Goal: Communication & Community: Ask a question

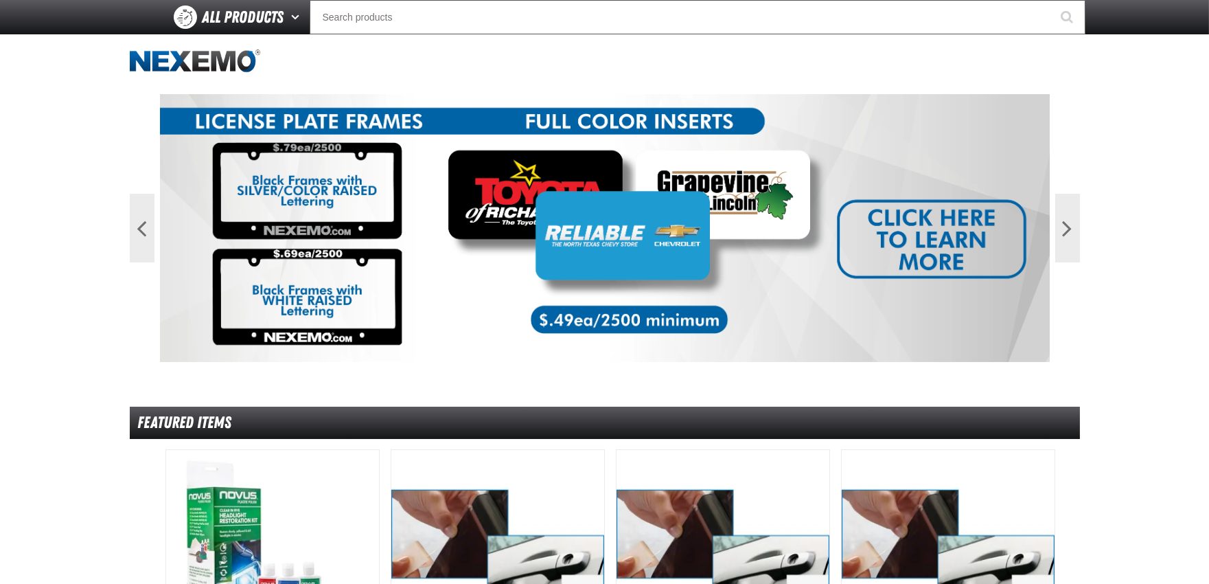
scroll to position [737, 0]
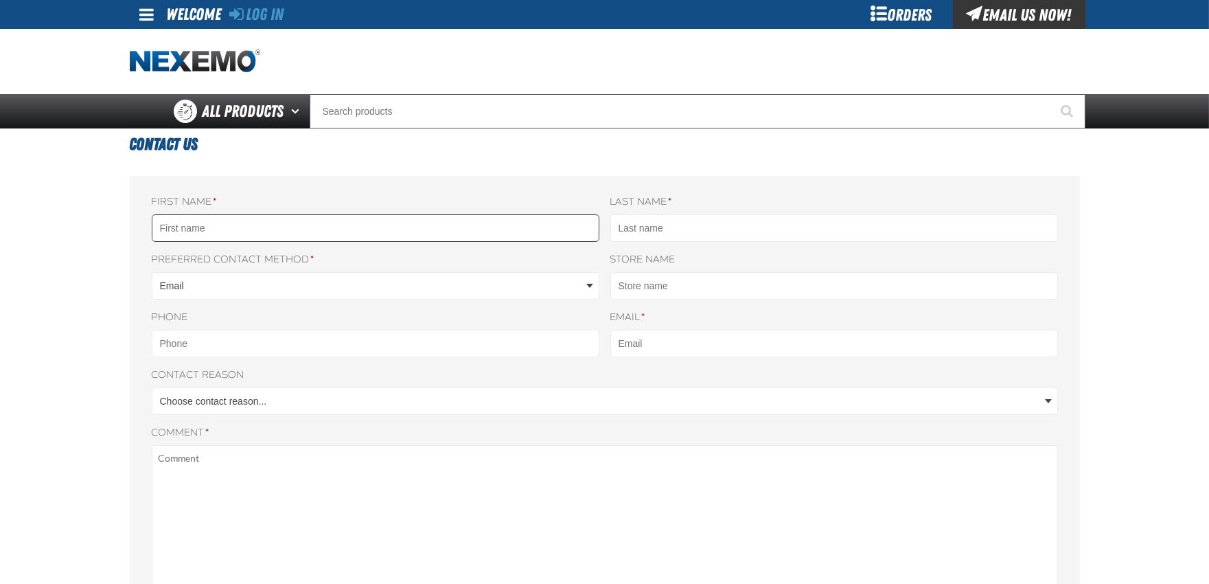
drag, startPoint x: 264, startPoint y: 248, endPoint x: 264, endPoint y: 218, distance: 29.5
click at [264, 248] on div "First name * Last name * Nexemo Preferred contact method * Email Both phone & e…" at bounding box center [605, 526] width 906 height 663
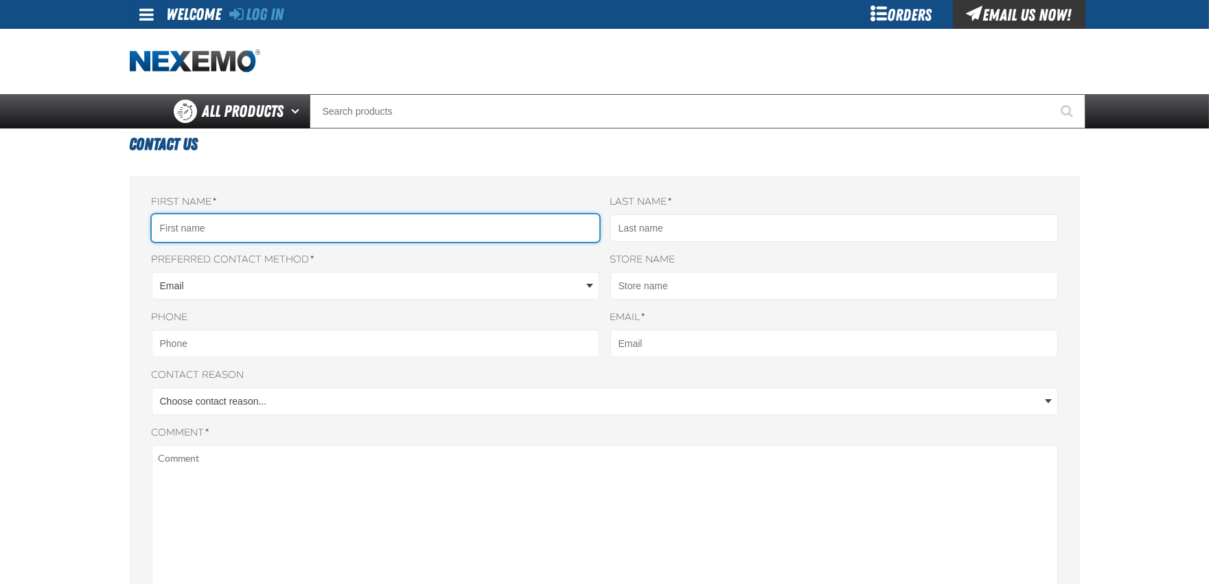
click at [264, 218] on input "First name *" at bounding box center [376, 227] width 448 height 27
type input "James"
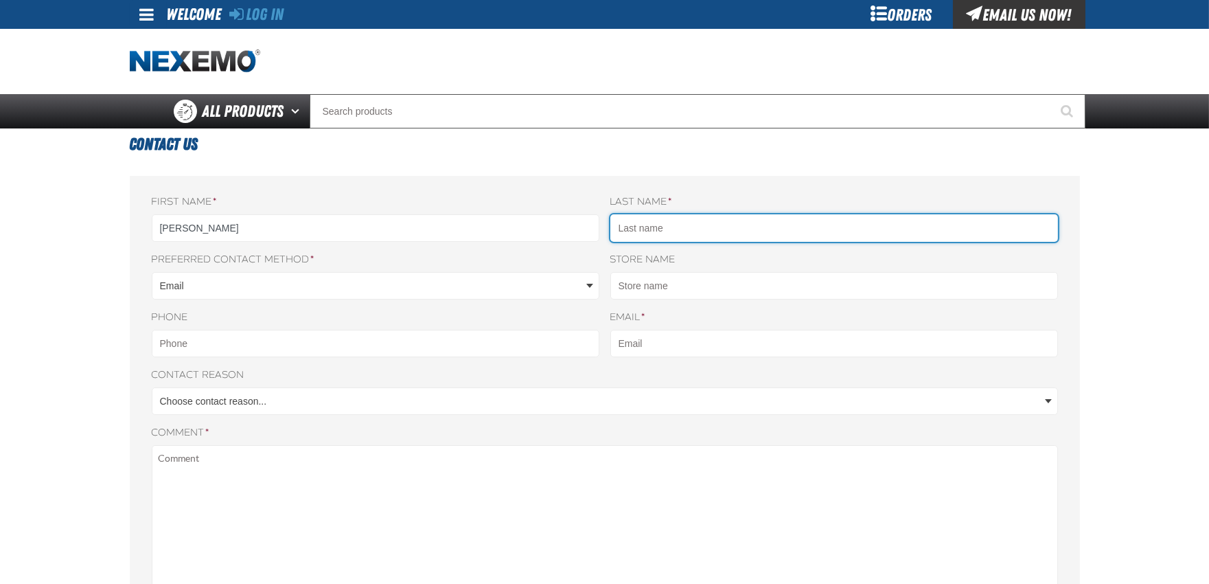
type input "Clark"
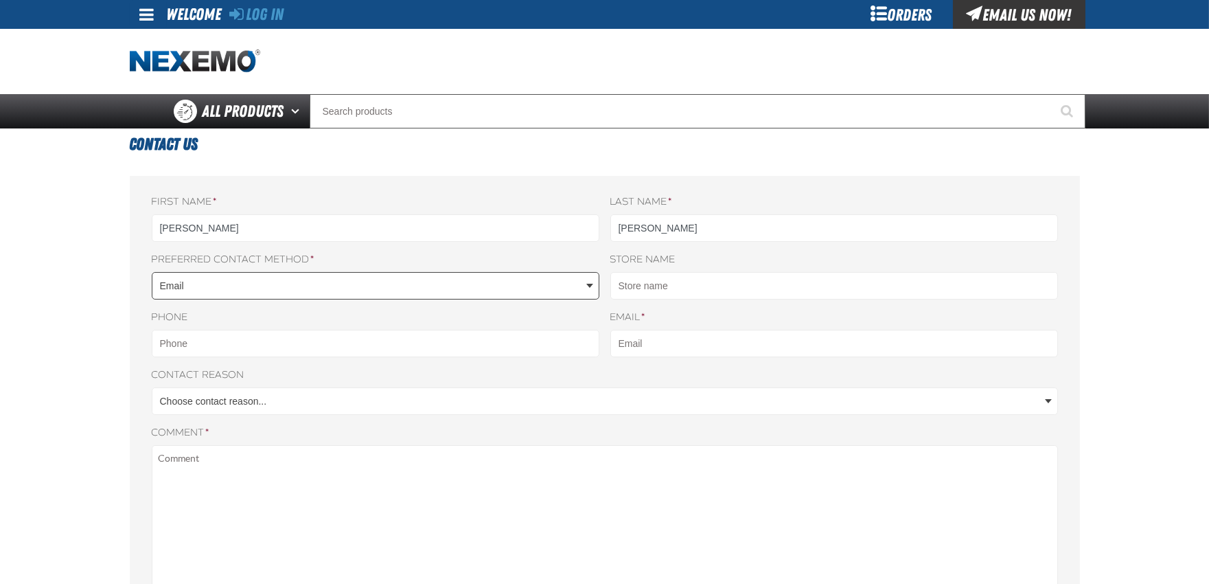
click at [273, 284] on body "Skip to Main Content Staging Site 5.1 Upgrade Site Log In Log In Welcome Log In…" at bounding box center [604, 580] width 1209 height 1160
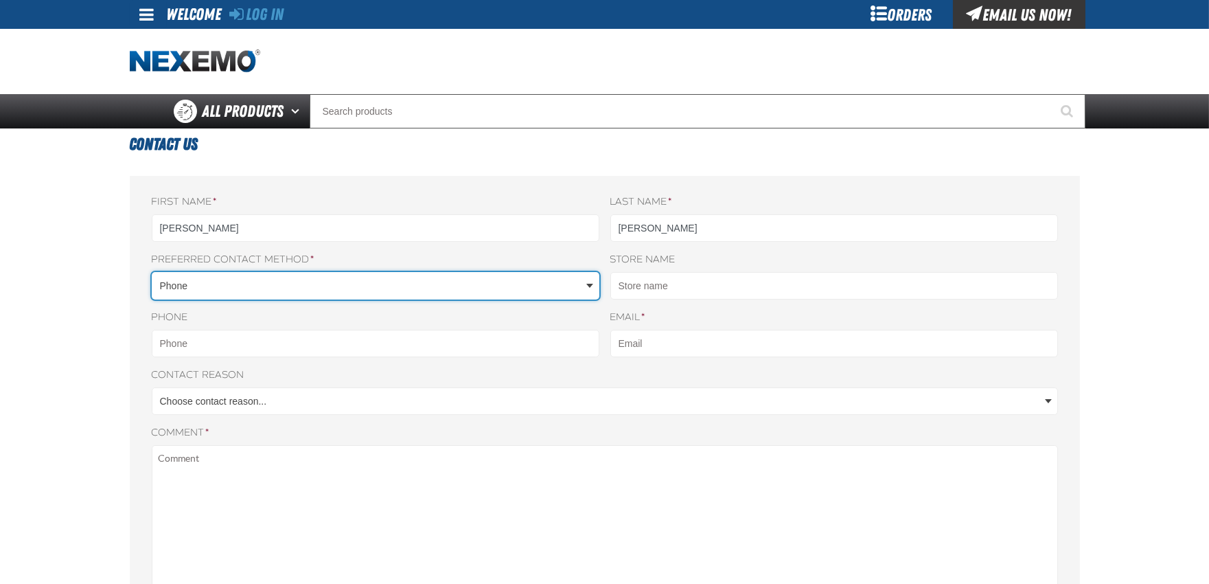
drag, startPoint x: 290, startPoint y: 284, endPoint x: 284, endPoint y: 291, distance: 9.3
click at [290, 284] on body "Skip to Main Content Staging Site 5.1 Upgrade Site Log In Log In Welcome Log In…" at bounding box center [604, 580] width 1209 height 1160
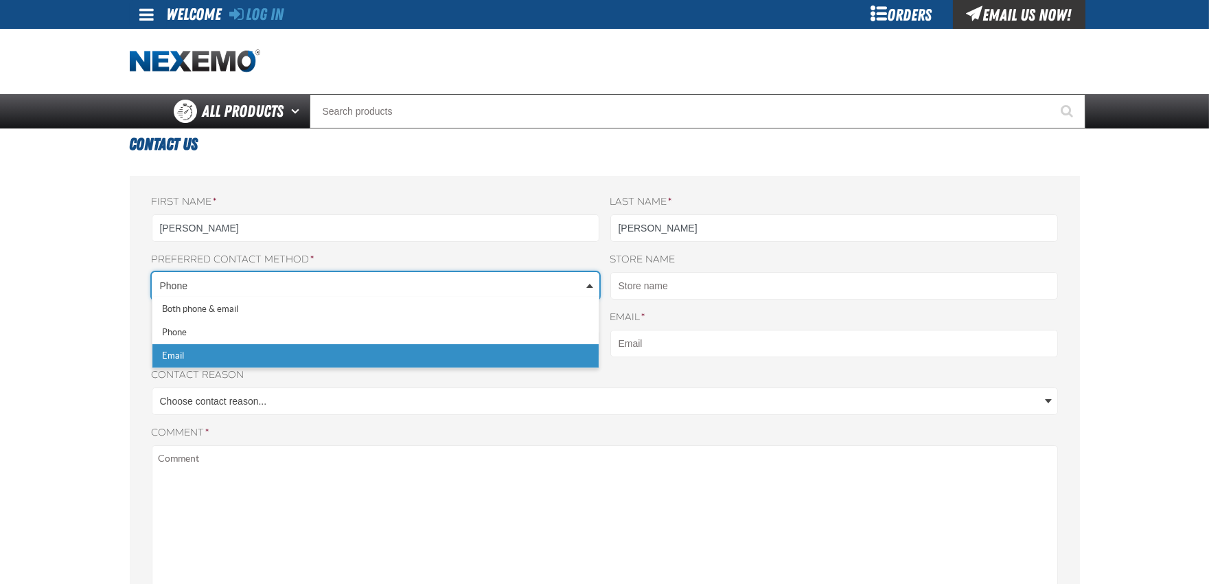
drag, startPoint x: 218, startPoint y: 352, endPoint x: 256, endPoint y: 352, distance: 38.5
select select "oro.contactus.contactrequest.method.email"
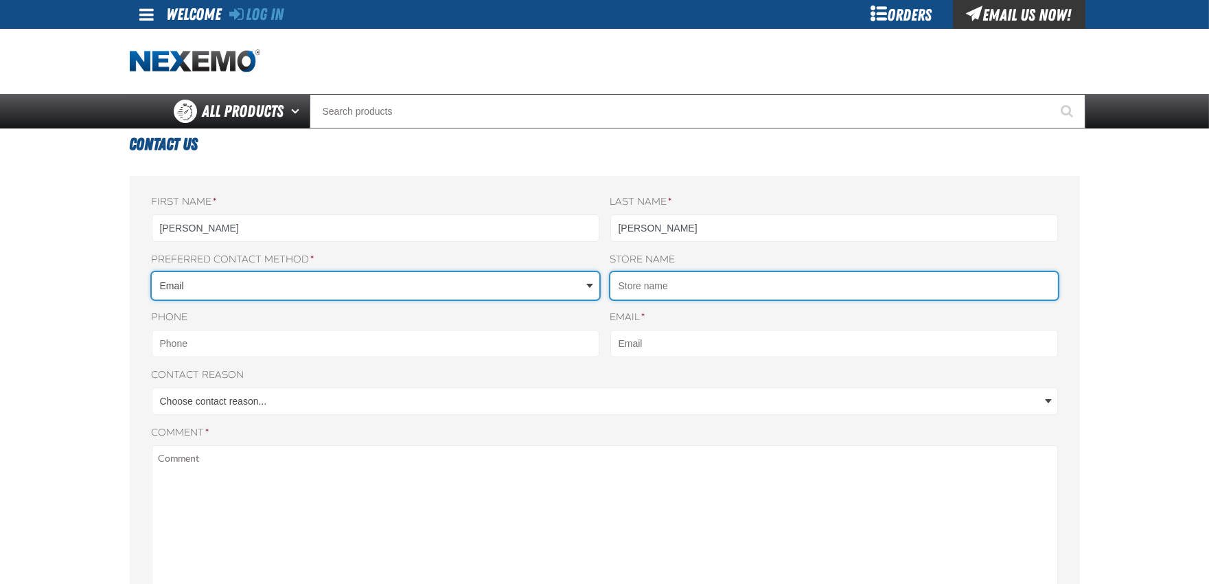
click at [632, 272] on input "Store name" at bounding box center [834, 285] width 448 height 27
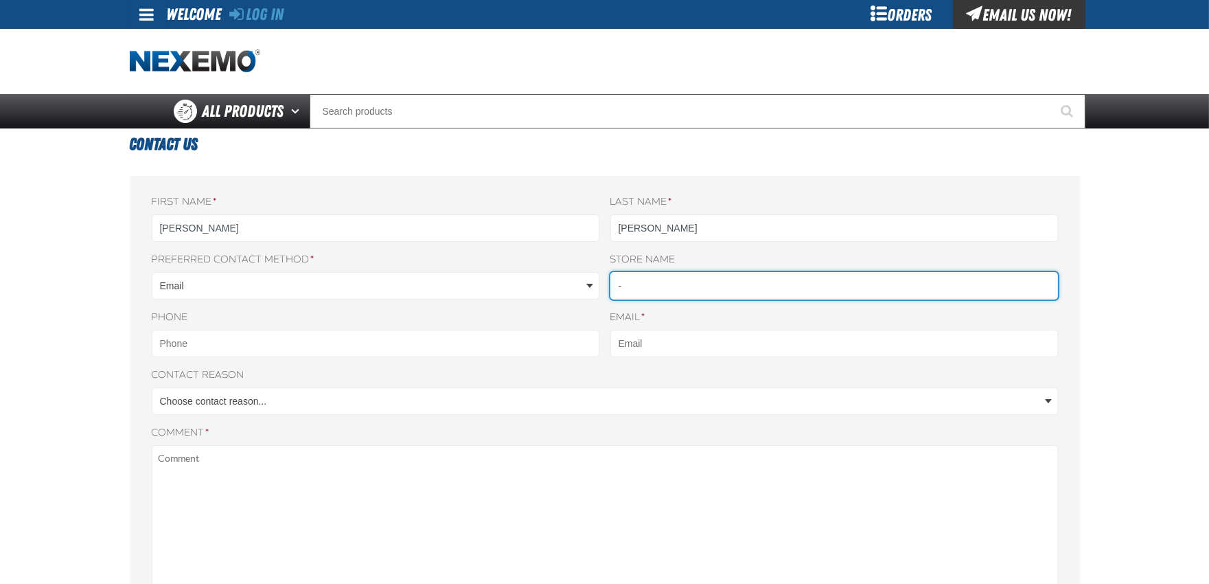
type input "-"
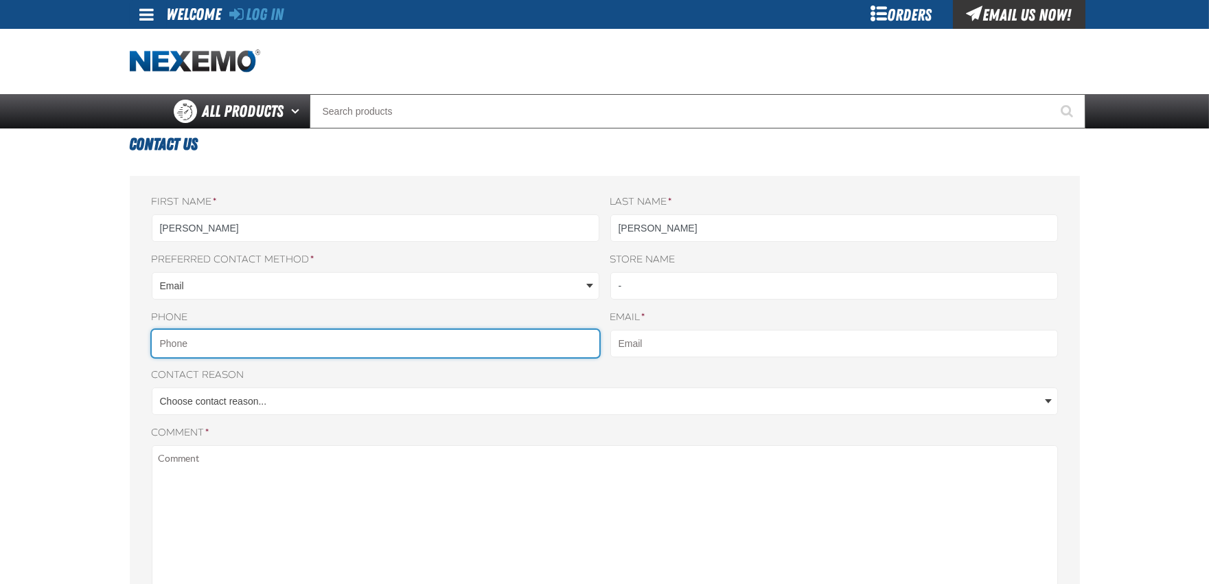
drag, startPoint x: 372, startPoint y: 355, endPoint x: 369, endPoint y: 348, distance: 7.7
click at [372, 355] on input "Phone" at bounding box center [376, 343] width 448 height 27
type input "8149805065"
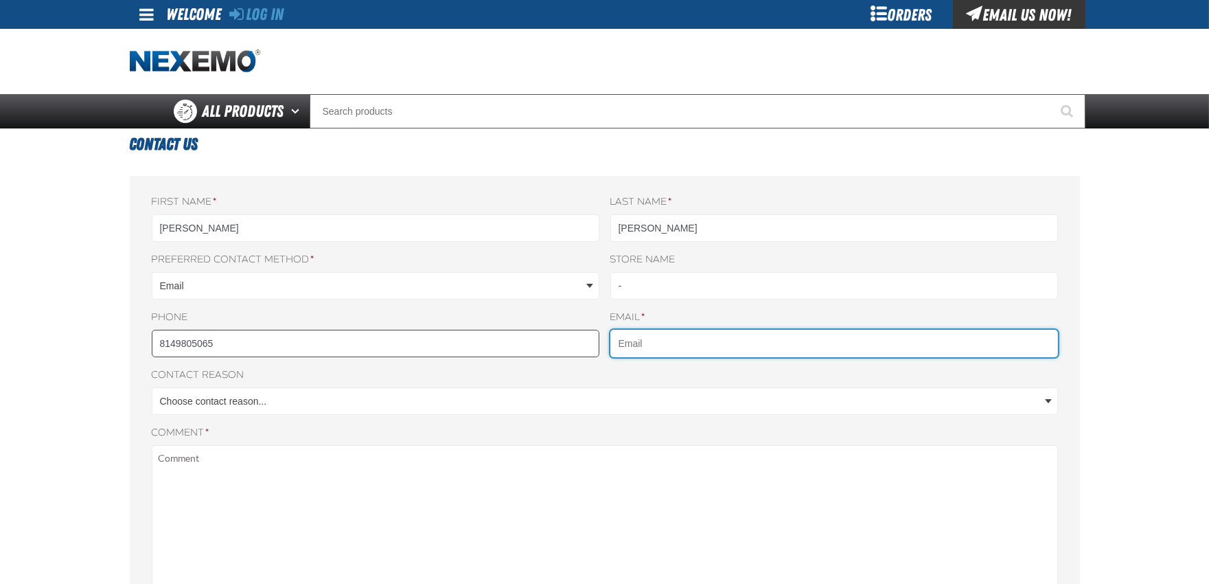
type input "James@Professionalbusinesspage.com"
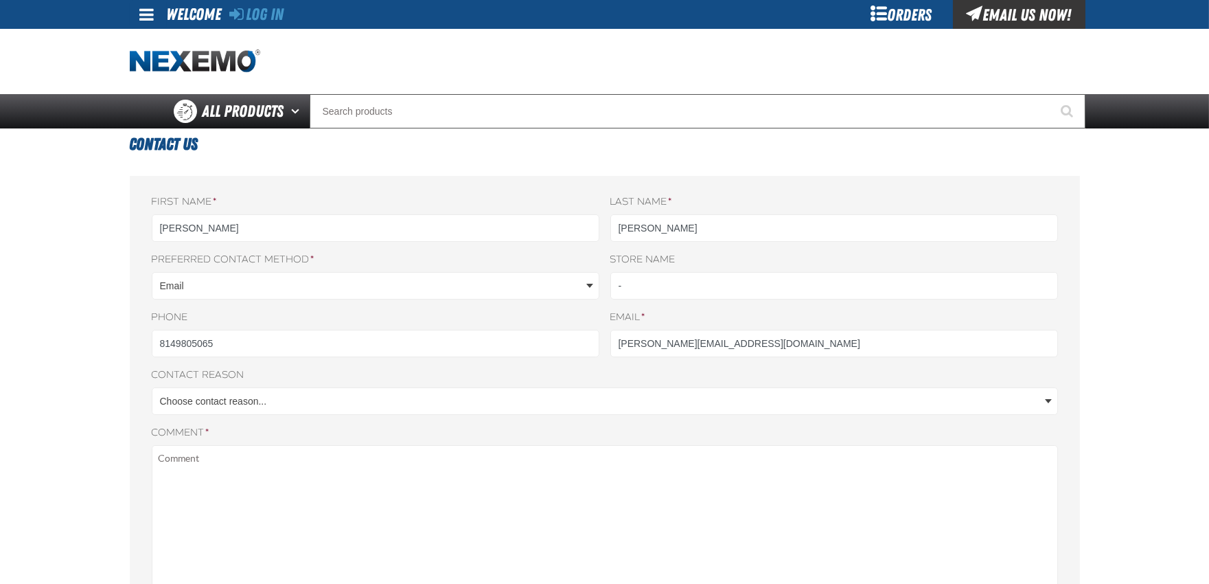
click at [222, 424] on div "First name * James Last name * Clark Nexemo Preferred contact method * Email Bo…" at bounding box center [605, 526] width 906 height 663
click at [224, 409] on body "Skip to Main Content Staging Site 5.1 Upgrade Site Log In Log In Welcome Log In…" at bounding box center [604, 580] width 1209 height 1160
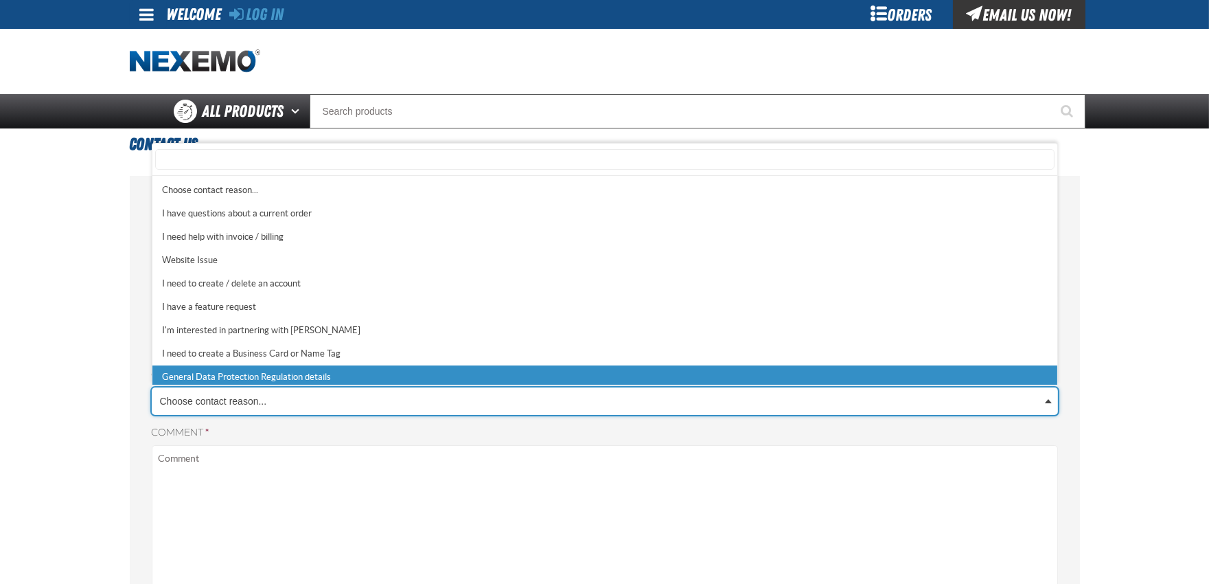
scroll to position [3, 0]
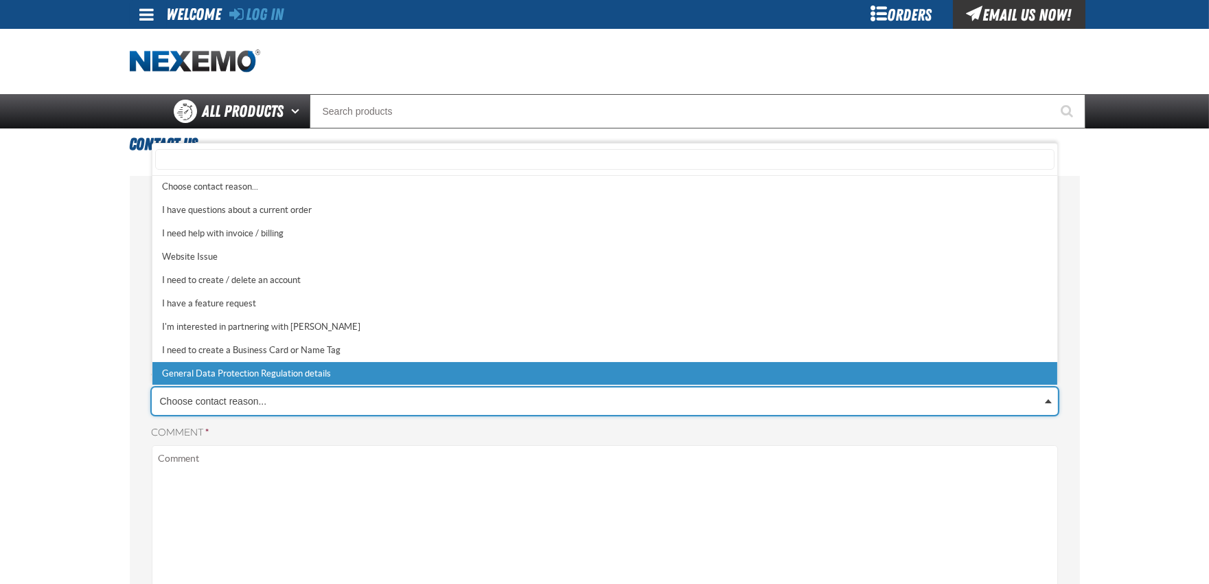
select select "9"
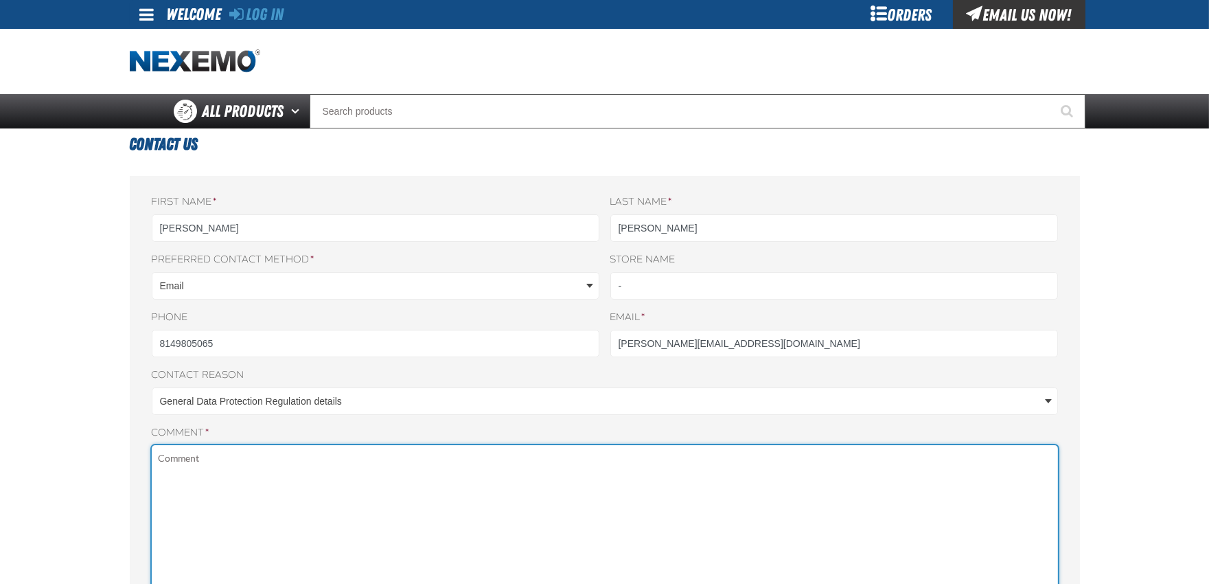
paste textarea "Wikipedia is considered to be the World’s most significant tool for reference m…"
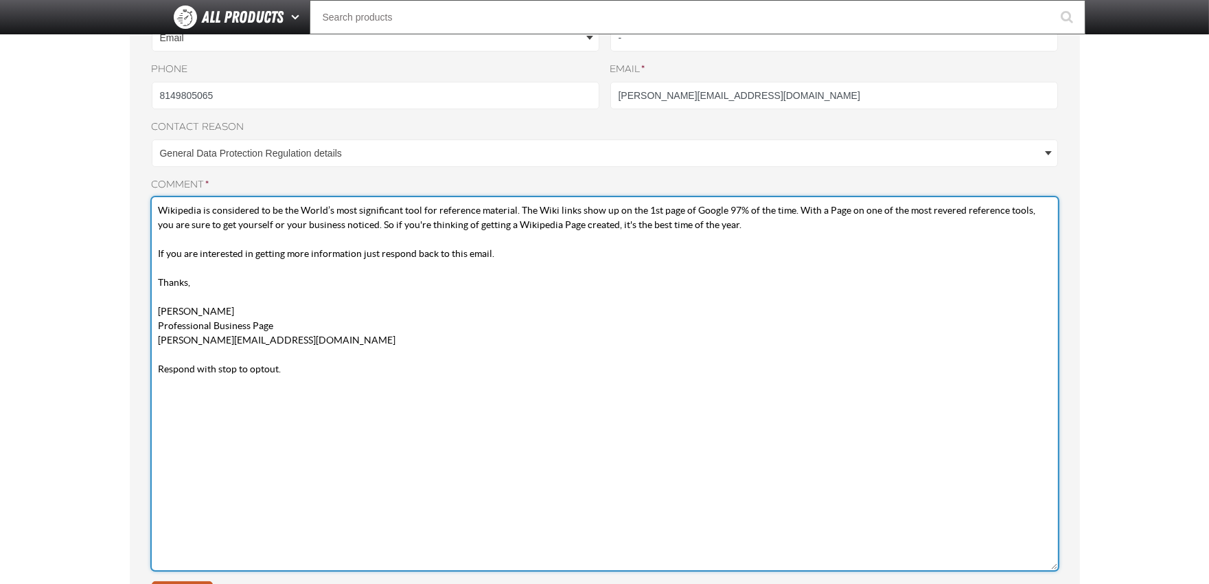
scroll to position [293, 0]
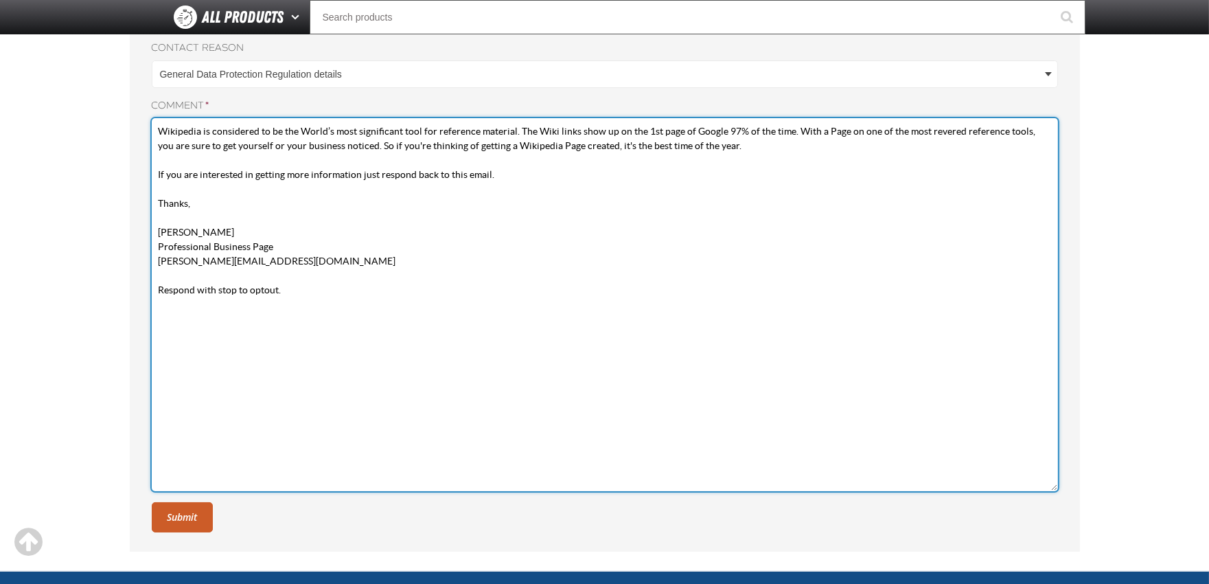
type textarea "Wikipedia is considered to be the World’s most significant tool for reference m…"
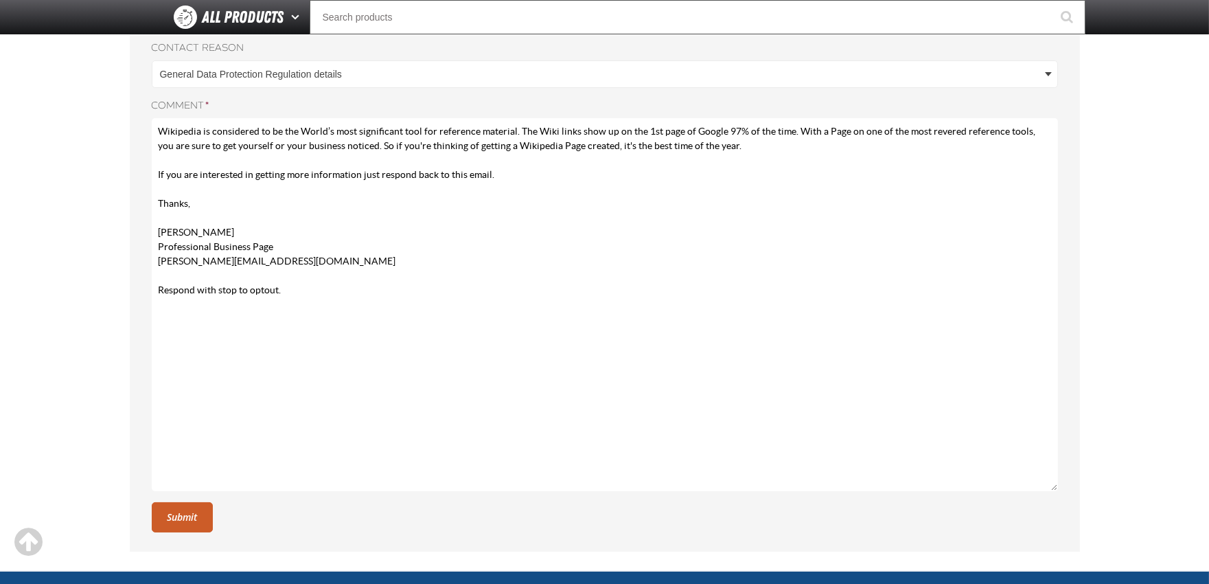
drag, startPoint x: 173, startPoint y: 541, endPoint x: 172, endPoint y: 498, distance: 43.3
click at [172, 540] on div "First name * James Last name * Clark Nexemo Preferred contact method * Email Bo…" at bounding box center [605, 200] width 950 height 702
click at [172, 498] on div "First name * James Last name * Clark Nexemo Preferred contact method * Email Bo…" at bounding box center [605, 199] width 906 height 663
click at [175, 514] on button "Submit" at bounding box center [182, 517] width 61 height 30
